Goal: Information Seeking & Learning: Learn about a topic

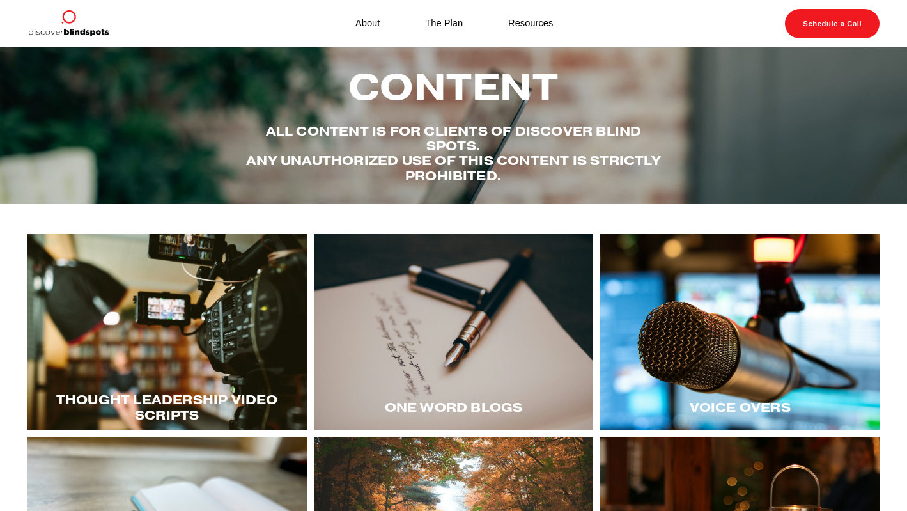
click at [155, 331] on div at bounding box center [166, 332] width 279 height 196
click at [717, 331] on div at bounding box center [739, 332] width 279 height 196
click at [691, 323] on div at bounding box center [739, 332] width 279 height 196
click at [706, 315] on div at bounding box center [739, 332] width 279 height 196
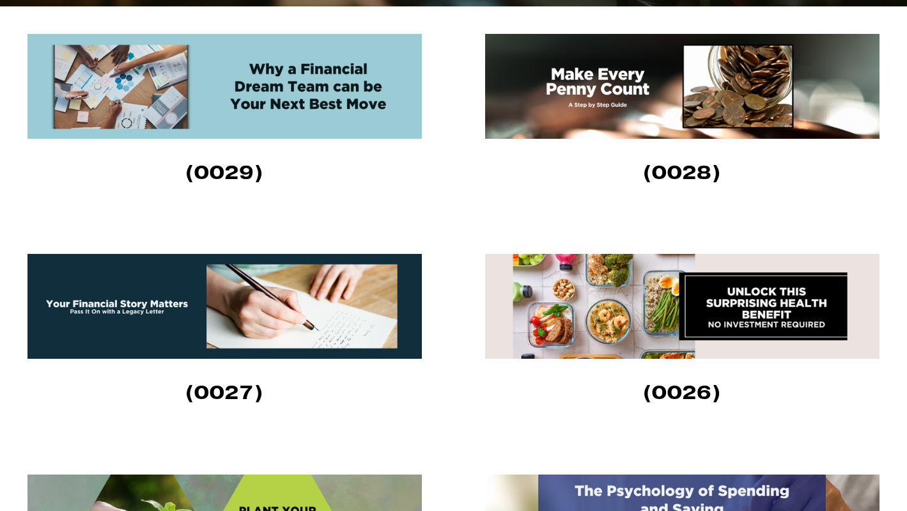
scroll to position [420, 0]
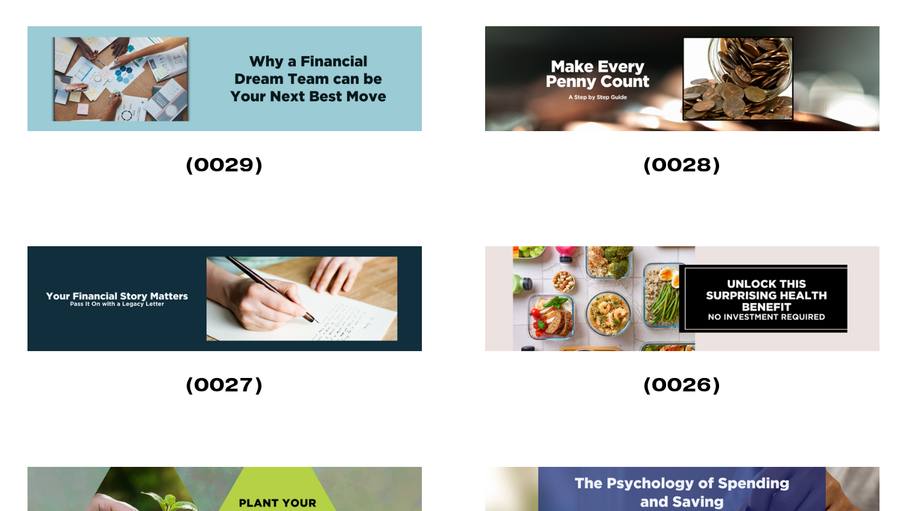
click at [241, 314] on img at bounding box center [224, 298] width 395 height 105
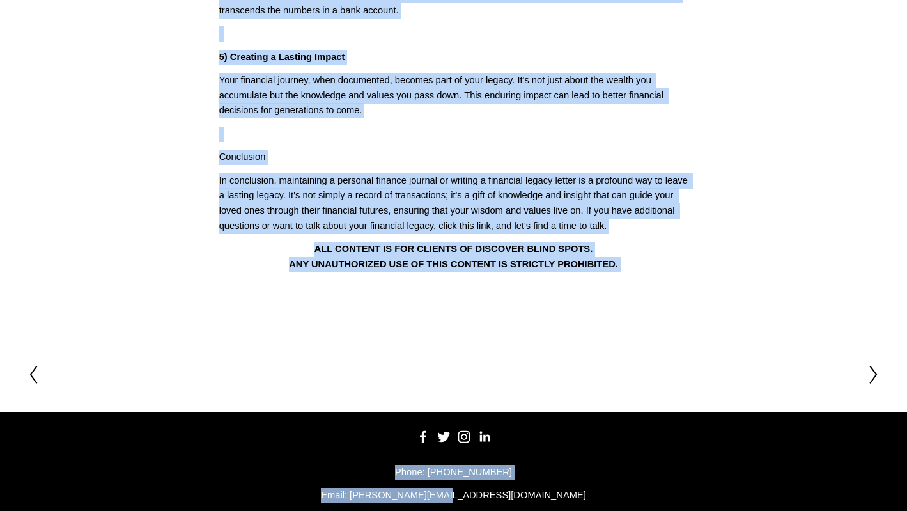
scroll to position [691, 0]
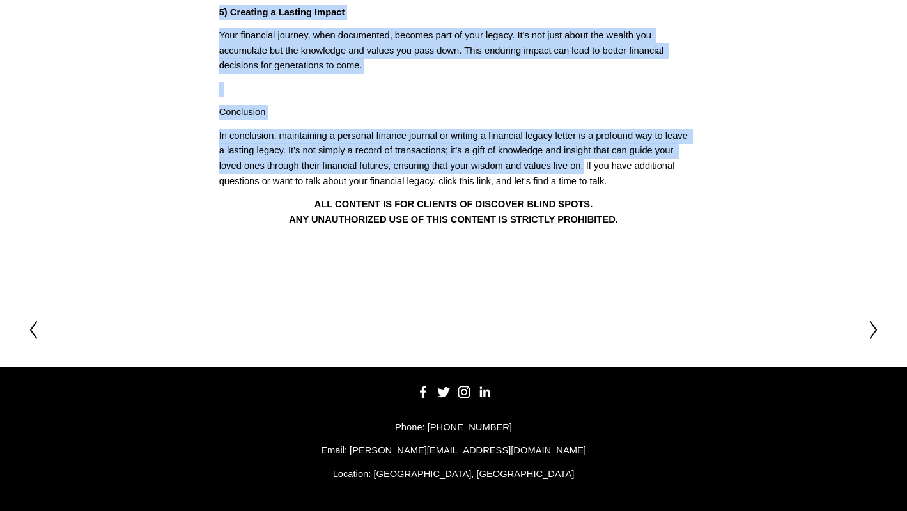
drag, startPoint x: 226, startPoint y: 98, endPoint x: 605, endPoint y: 159, distance: 383.4
copy div "Your Financial Story Matters: Pass It On with a Legacy Letter (0027) Maintainin…"
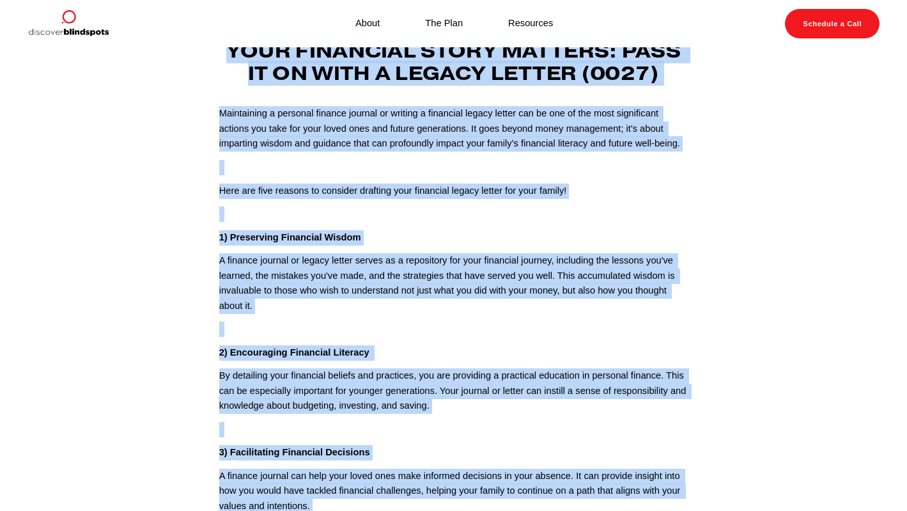
scroll to position [0, 0]
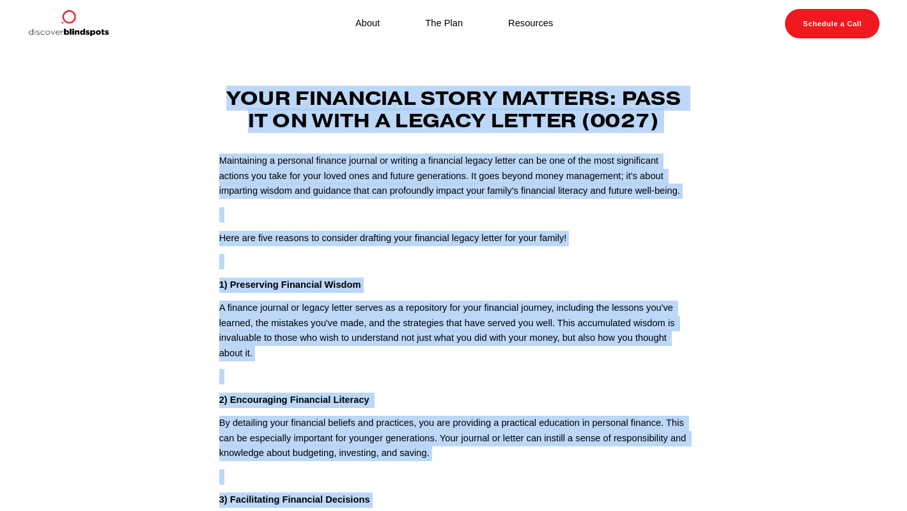
click at [790, 220] on article "Feb 11 Written By Fletcher Riddle Your Financial Story Matters: Pass It On with…" at bounding box center [453, 514] width 907 height 933
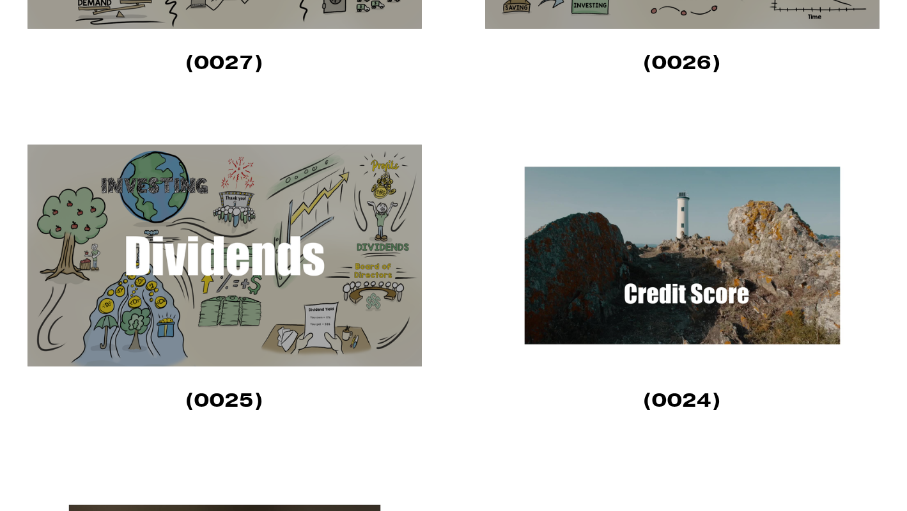
scroll to position [895, 0]
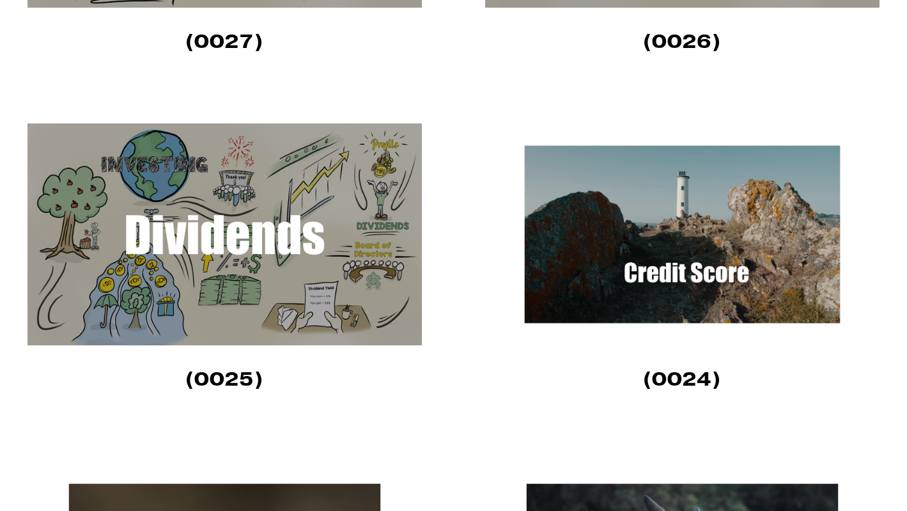
click at [211, 254] on img at bounding box center [224, 234] width 395 height 222
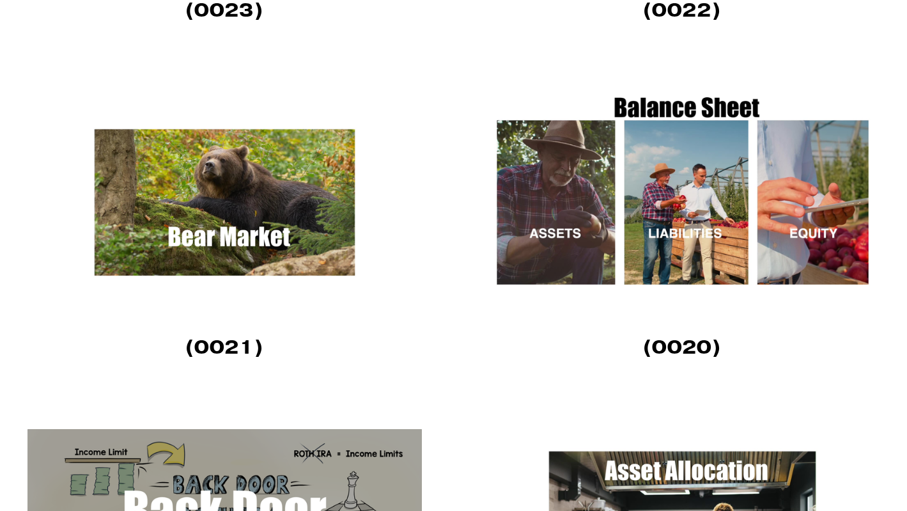
scroll to position [1637, 0]
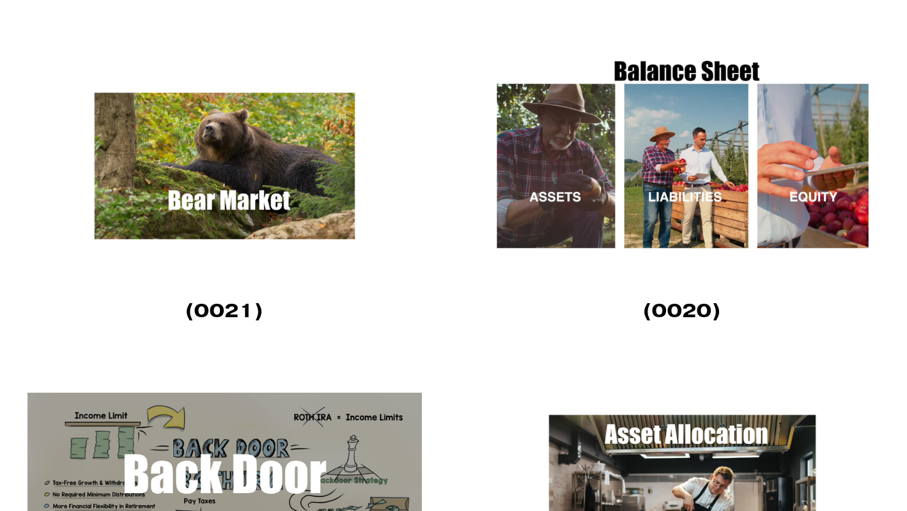
click at [666, 189] on img at bounding box center [682, 166] width 395 height 222
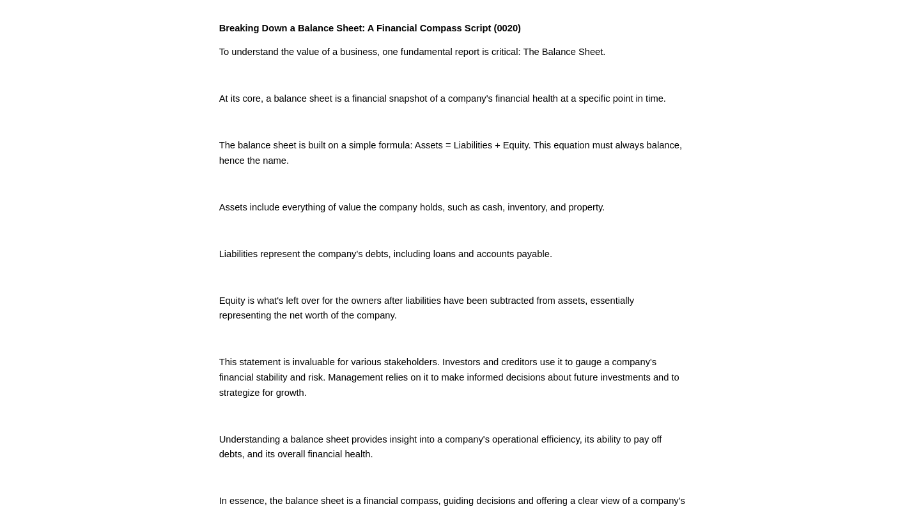
scroll to position [355, 0]
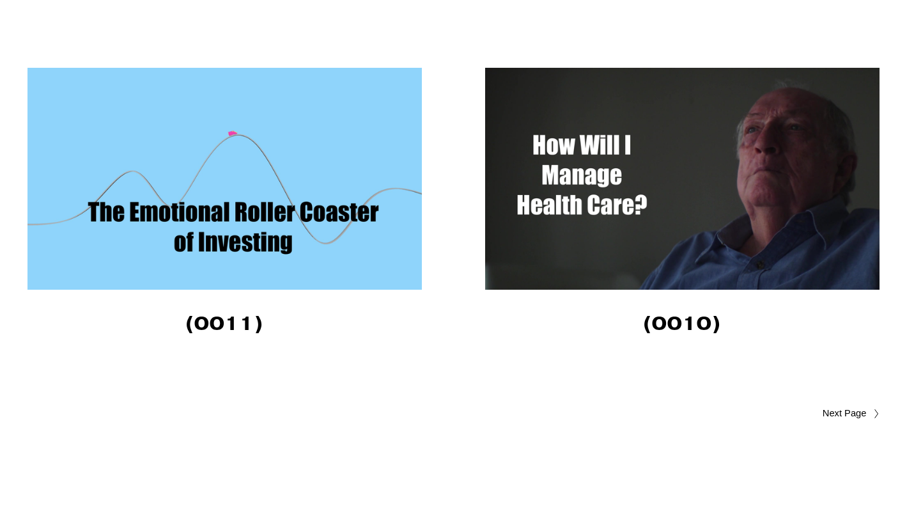
scroll to position [3321, 0]
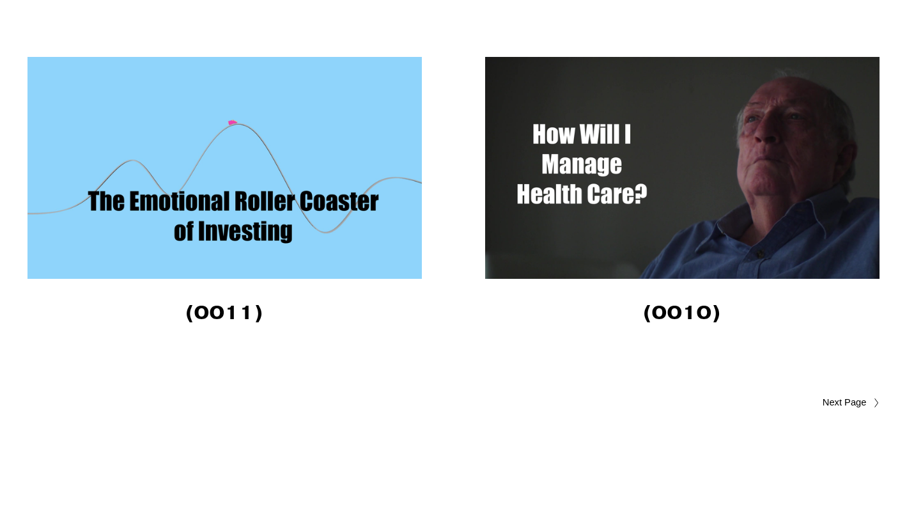
click at [246, 210] on img at bounding box center [224, 168] width 395 height 222
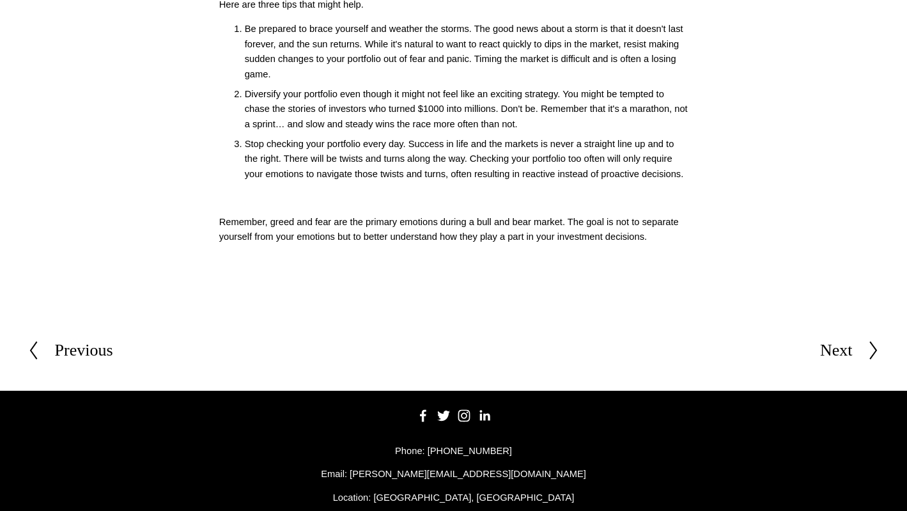
scroll to position [510, 0]
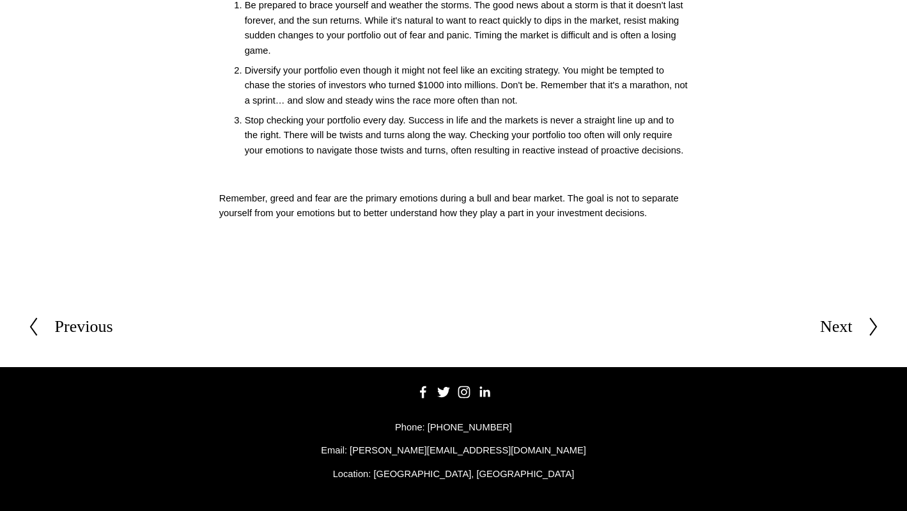
click at [861, 330] on div at bounding box center [865, 327] width 27 height 20
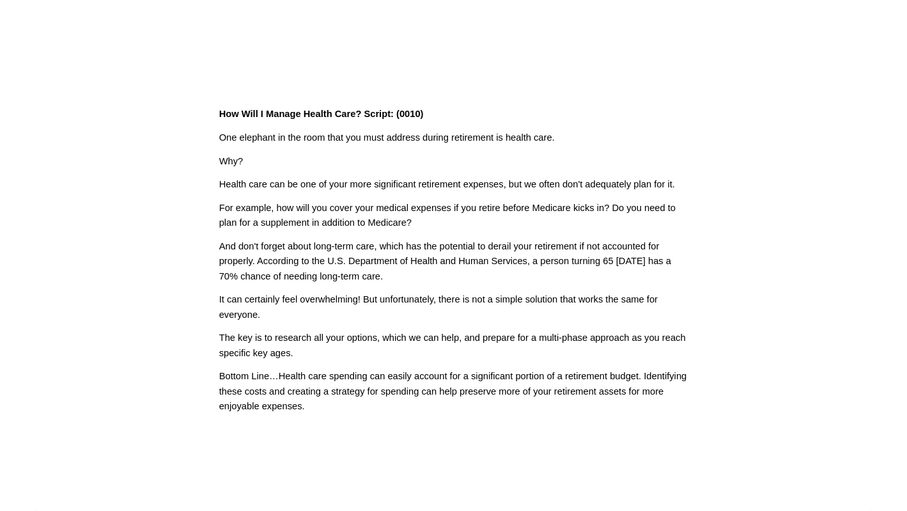
scroll to position [268, 0]
